Goal: Information Seeking & Learning: Compare options

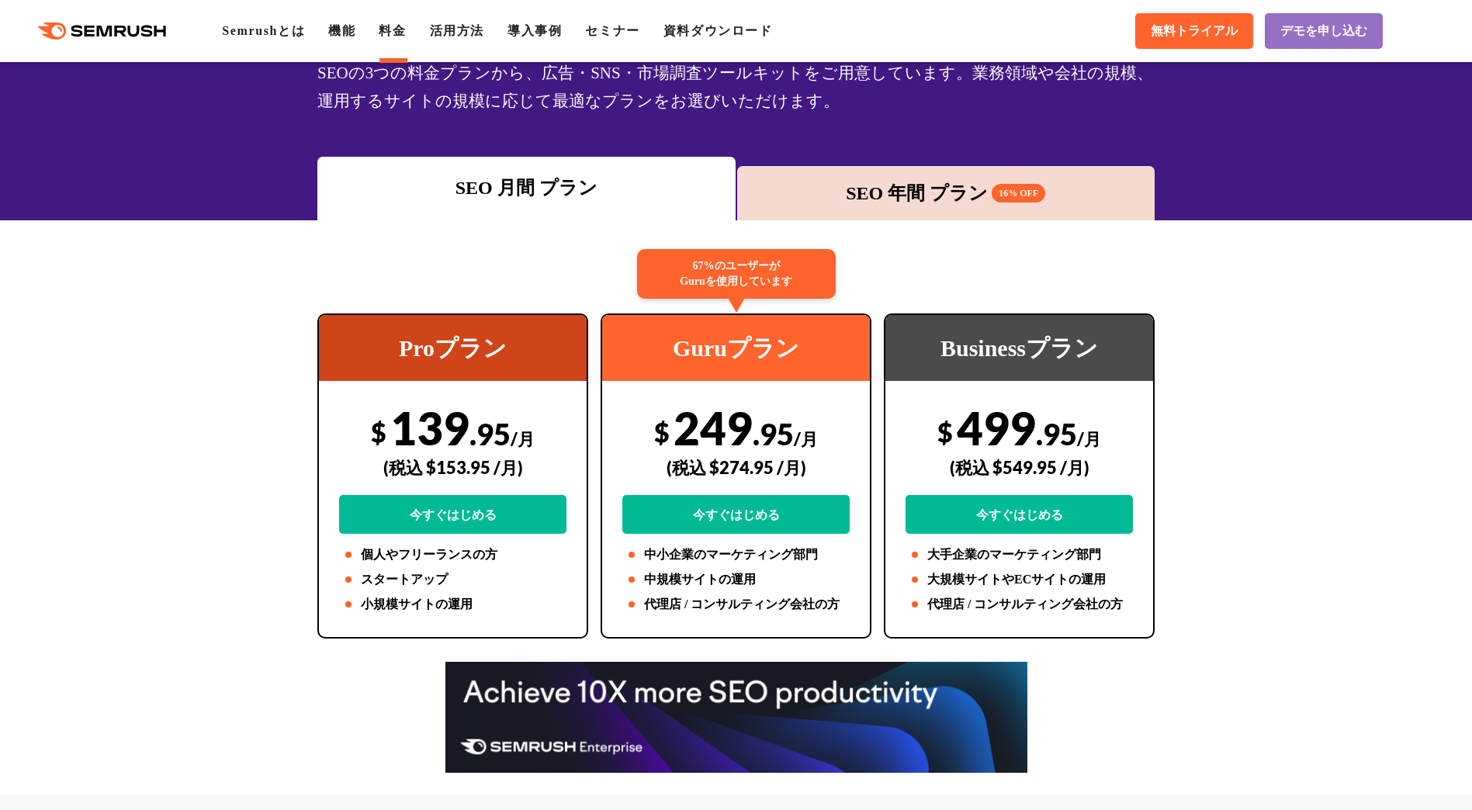
scroll to position [78, 0]
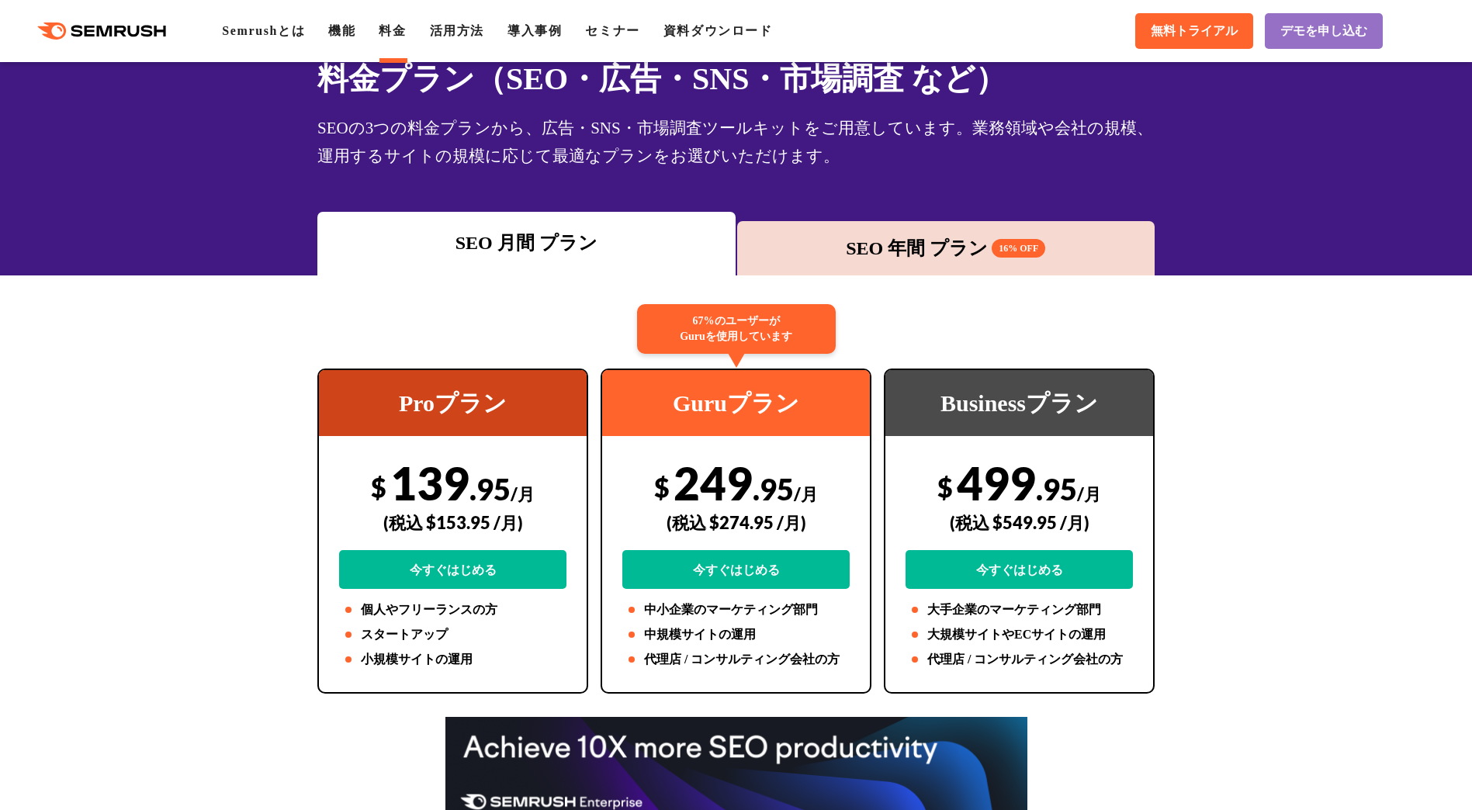
click at [816, 262] on div "SEO 年間 プラン 16% OFF" at bounding box center [946, 248] width 418 height 54
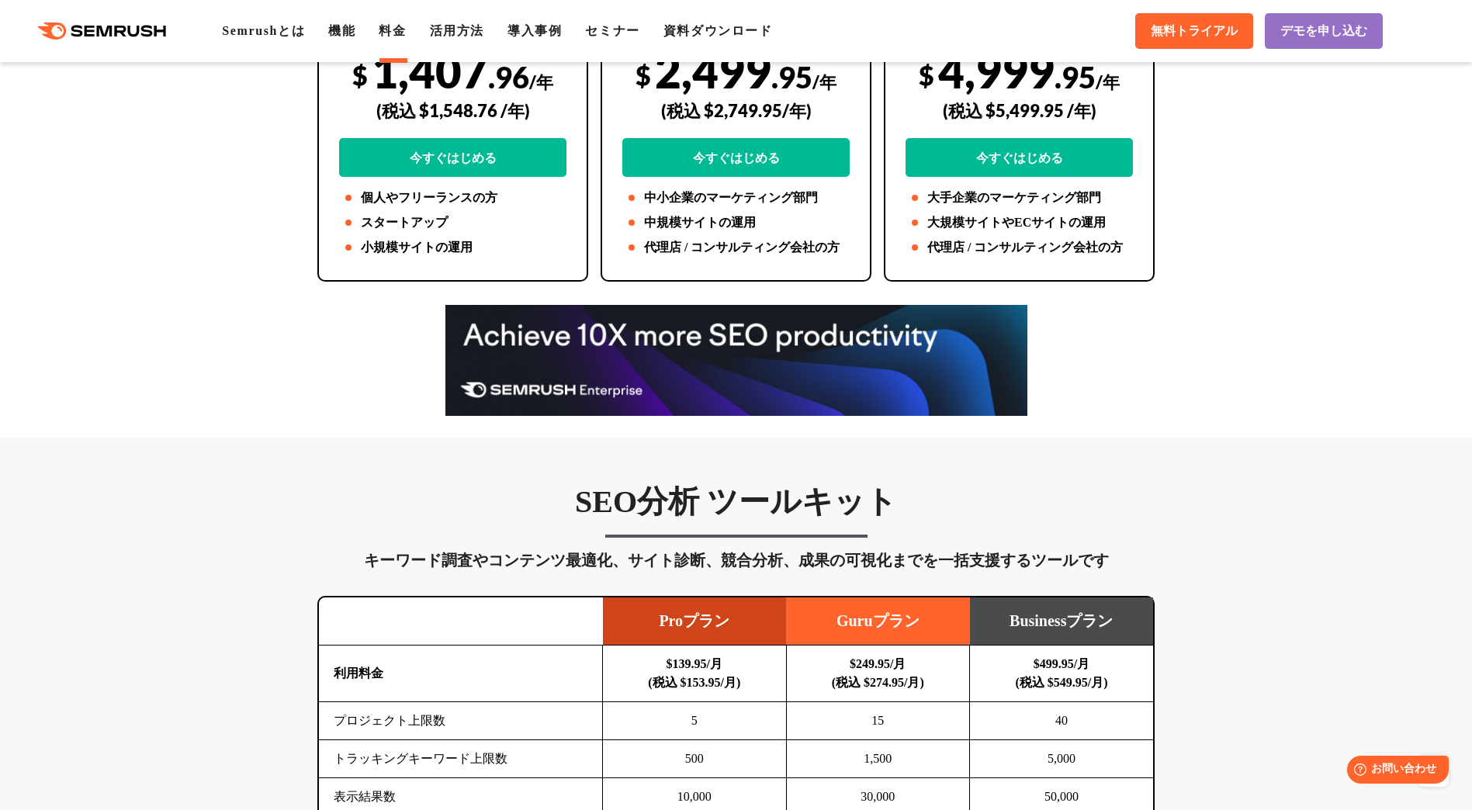
scroll to position [0, 0]
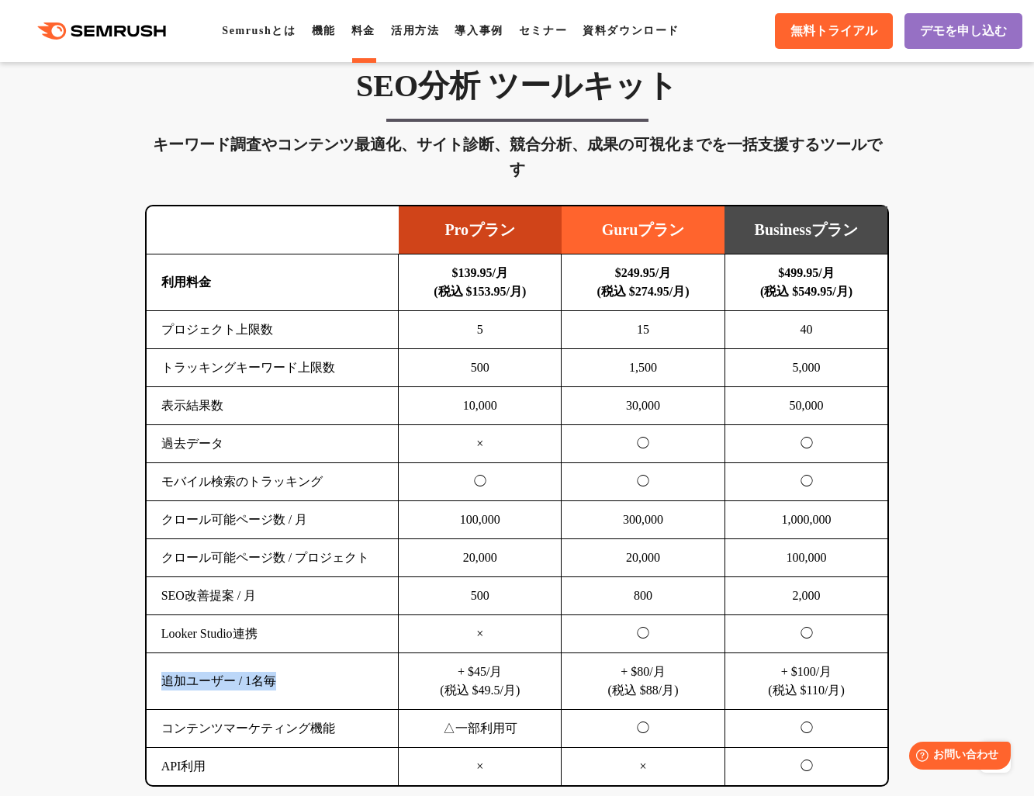
drag, startPoint x: 165, startPoint y: 656, endPoint x: 293, endPoint y: 657, distance: 128.0
click at [293, 657] on td "追加ユーザー / 1名毎" at bounding box center [273, 681] width 252 height 57
copy td "追加ユーザー / 1名毎"
drag, startPoint x: 833, startPoint y: 645, endPoint x: 775, endPoint y: 649, distance: 58.4
click at [775, 653] on td "+ $100/月 (税込 $110/月)" at bounding box center [806, 681] width 163 height 57
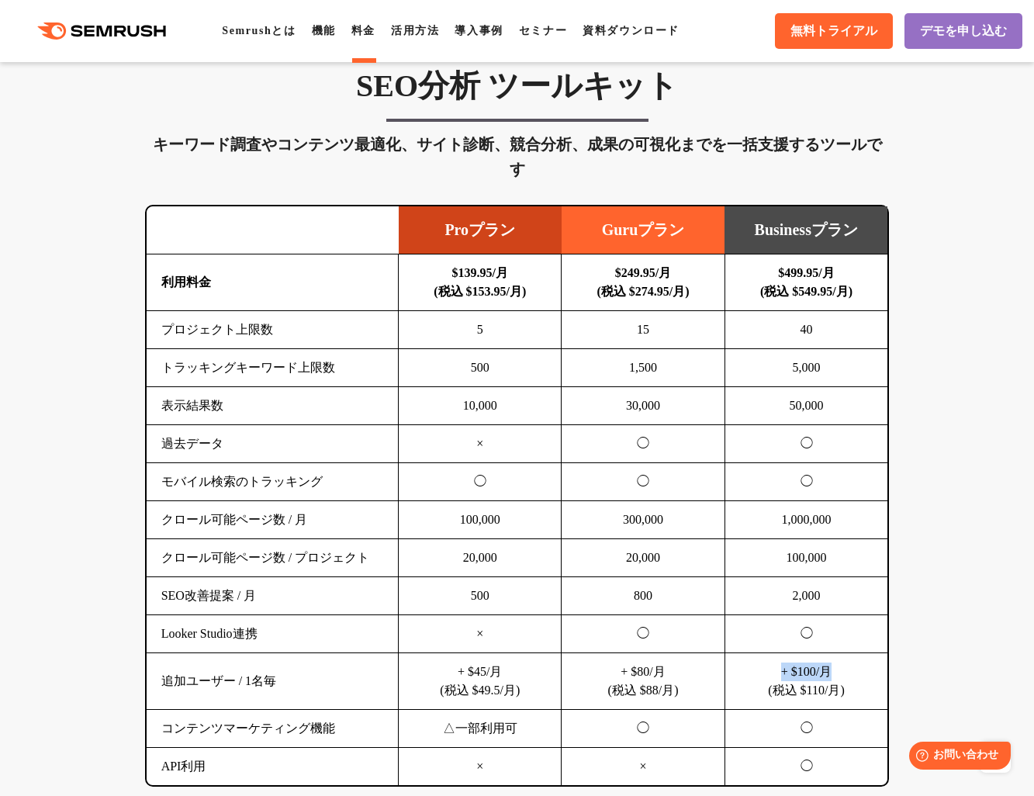
copy td "+ $100/月"
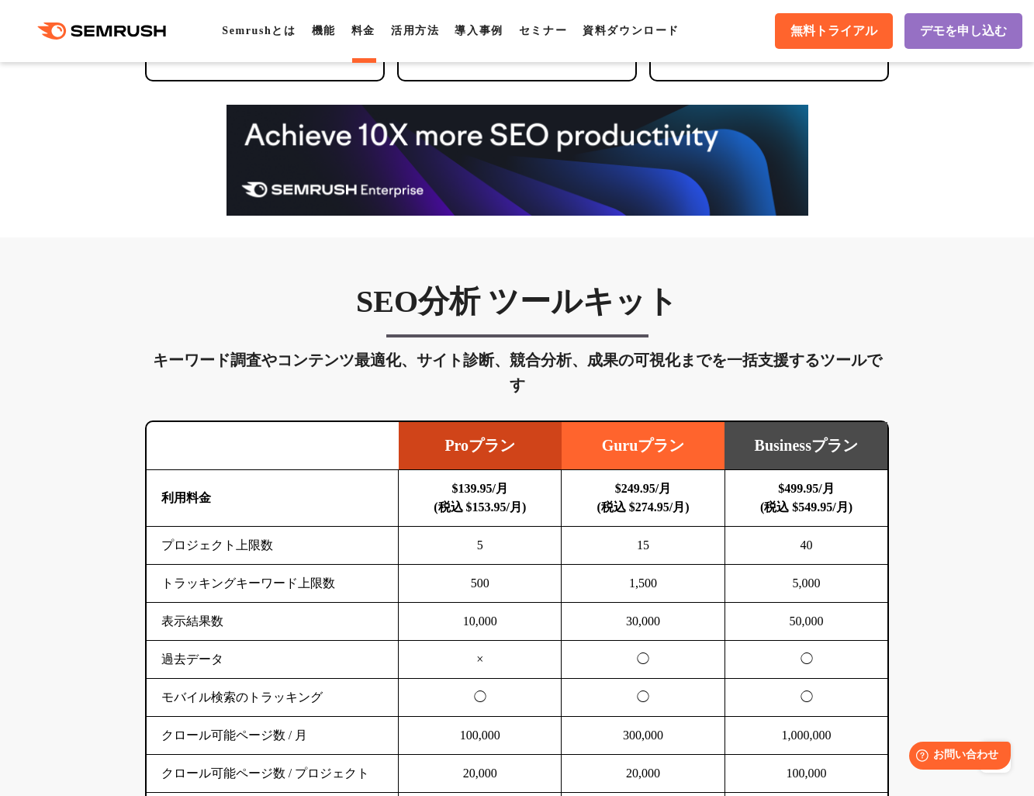
scroll to position [1009, 0]
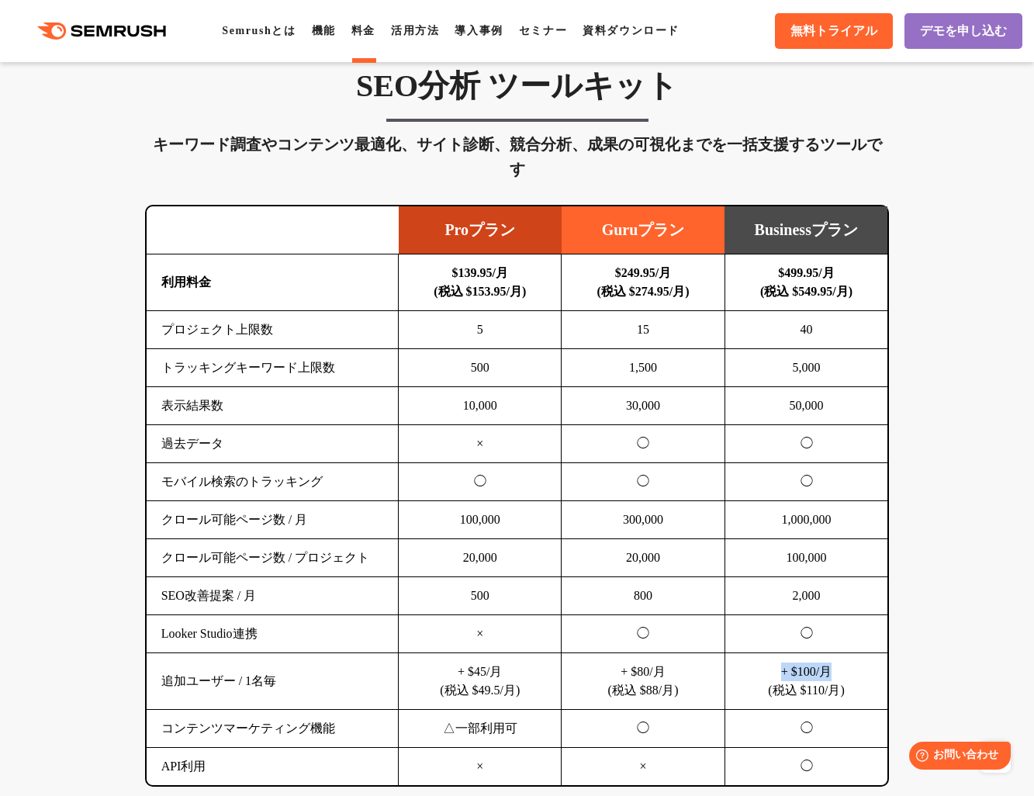
copy td "+ $100/月"
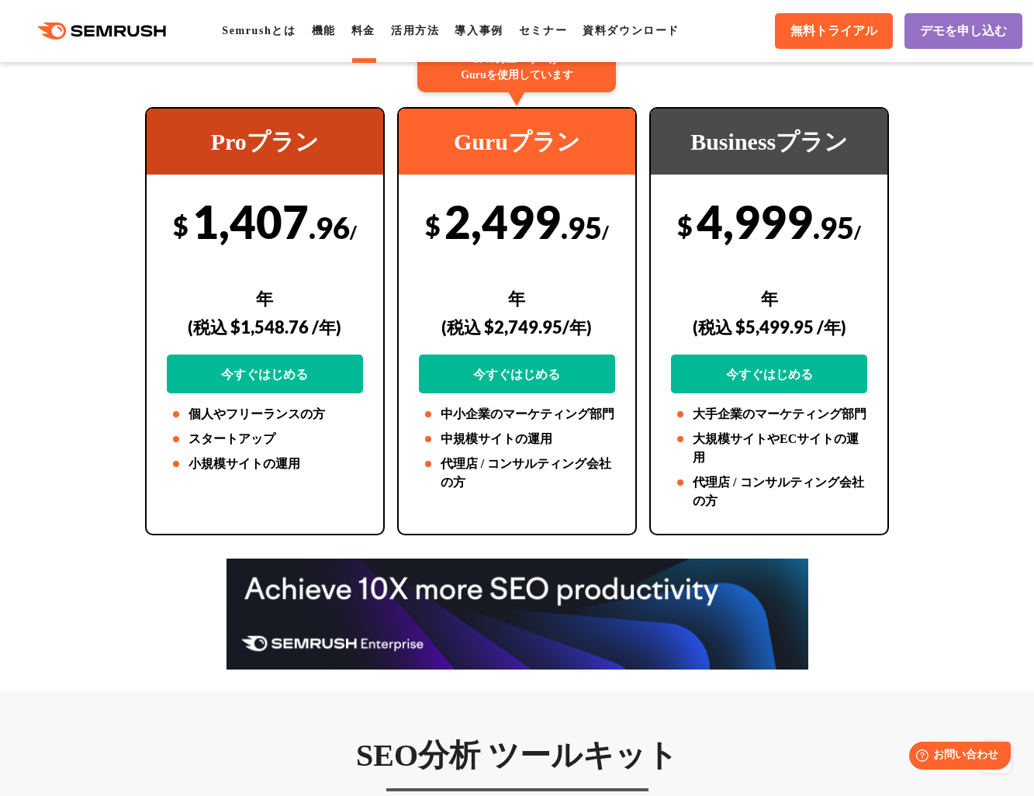
scroll to position [155, 0]
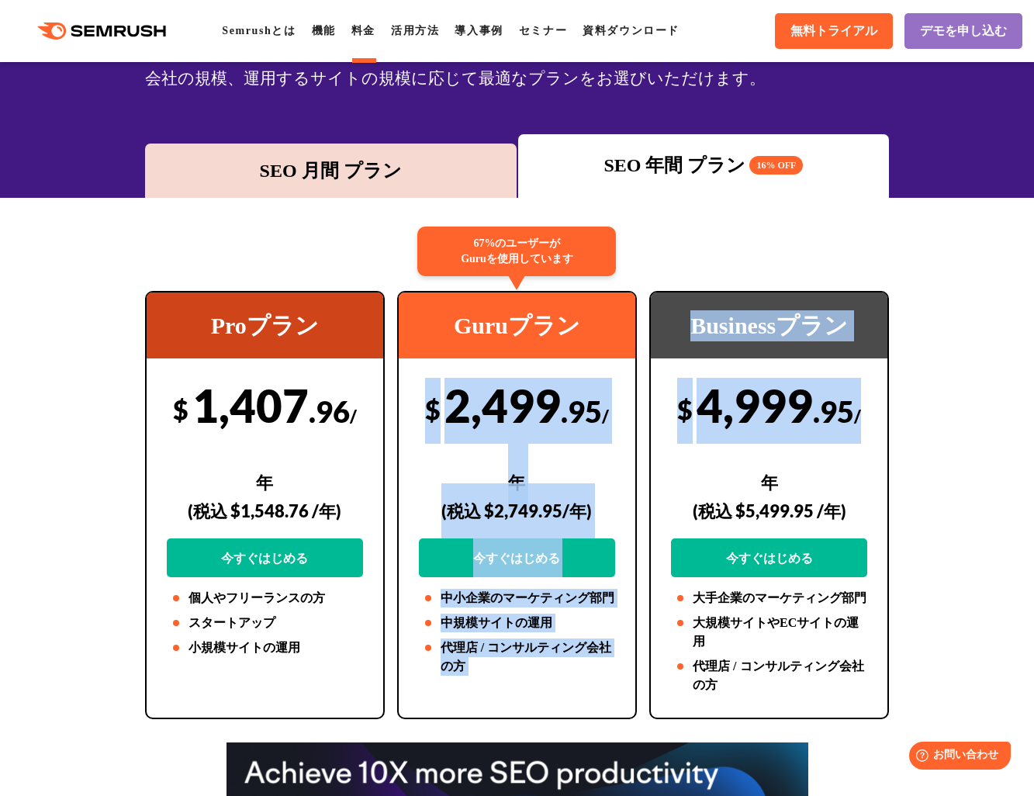
drag, startPoint x: 861, startPoint y: 414, endPoint x: 432, endPoint y: 414, distance: 428.3
click at [432, 414] on div "Proプラン $ 1,407 .96 /年 (税込 $1,548.76 /年) 今すぐはじめる 個人やフリーランスの方 スタートアップ 小規模サイトの運用 6…" at bounding box center [517, 505] width 757 height 428
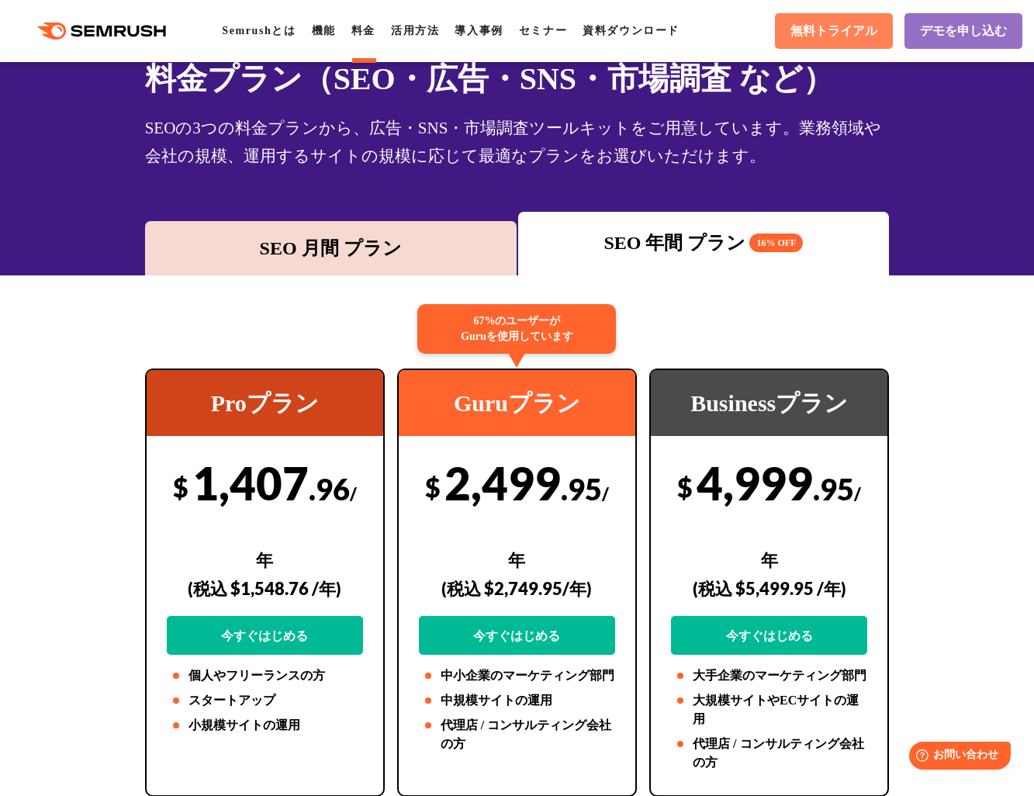
scroll to position [0, 0]
